Goal: Check status: Check status

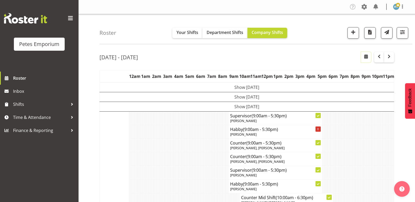
click at [365, 58] on span "button" at bounding box center [366, 56] width 6 height 6
select select "7"
select select "2025"
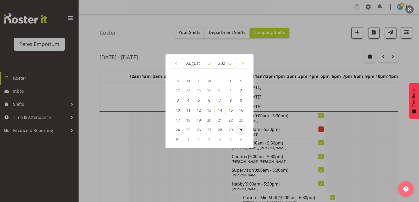
click at [242, 129] on span "30" at bounding box center [241, 129] width 4 height 5
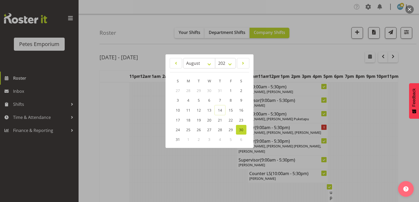
click at [276, 63] on div at bounding box center [209, 101] width 419 height 202
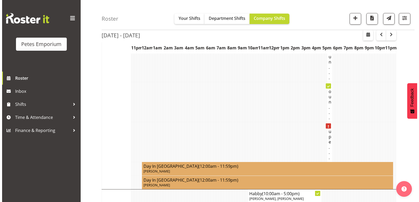
scroll to position [1780, 0]
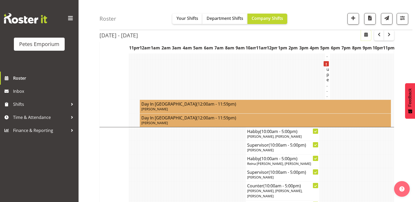
click at [363, 33] on button "button" at bounding box center [366, 35] width 10 height 10
select select "7"
select select "2025"
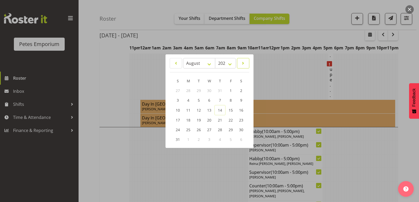
click at [243, 61] on span at bounding box center [242, 63] width 5 height 6
select select "8"
click at [241, 90] on span "6" at bounding box center [241, 90] width 2 height 5
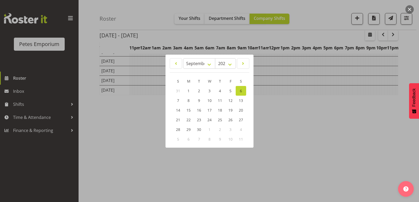
scroll to position [55, 0]
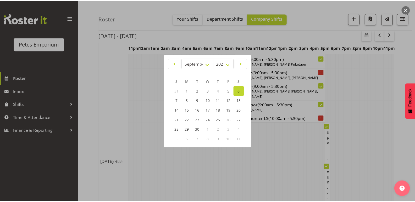
scroll to position [1780, 0]
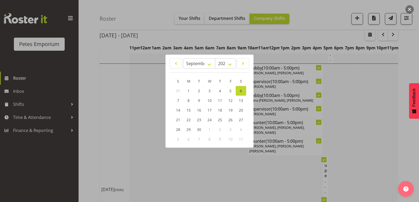
click at [157, 159] on div at bounding box center [209, 101] width 419 height 202
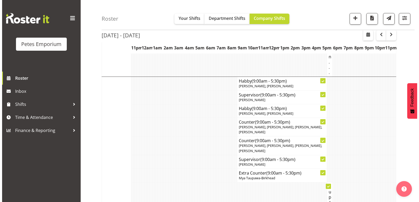
scroll to position [1492, 0]
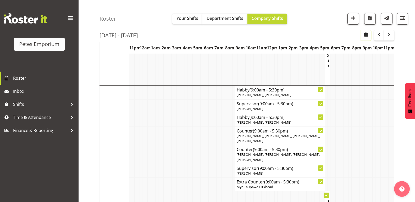
click at [365, 35] on span "button" at bounding box center [366, 34] width 6 height 6
select select "7"
select select "2025"
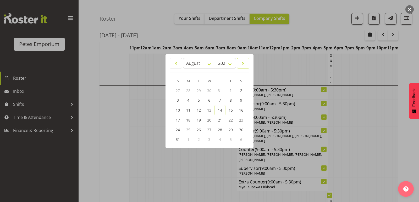
click at [244, 64] on span at bounding box center [242, 63] width 5 height 6
select select "9"
click at [233, 100] on link "10" at bounding box center [230, 101] width 10 height 10
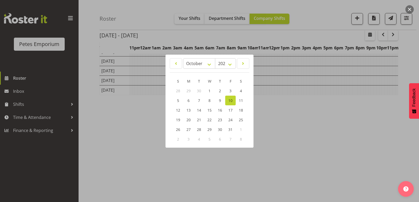
scroll to position [55, 0]
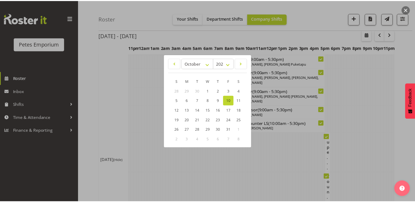
scroll to position [1492, 0]
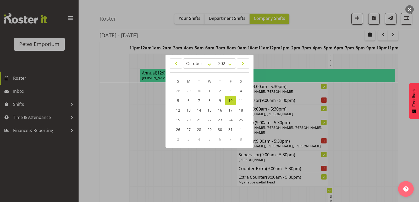
click at [135, 159] on div at bounding box center [209, 101] width 419 height 202
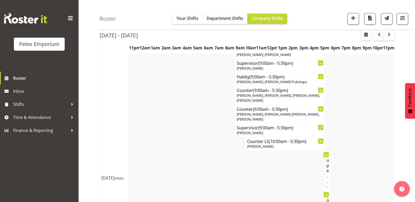
scroll to position [0, 0]
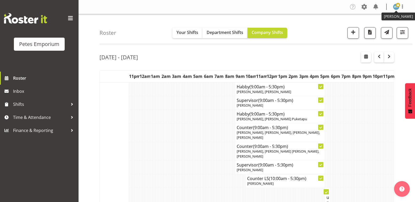
click at [397, 6] on span at bounding box center [398, 5] width 4 height 4
click at [369, 29] on link "Log Out" at bounding box center [380, 27] width 50 height 9
